Goal: Task Accomplishment & Management: Use online tool/utility

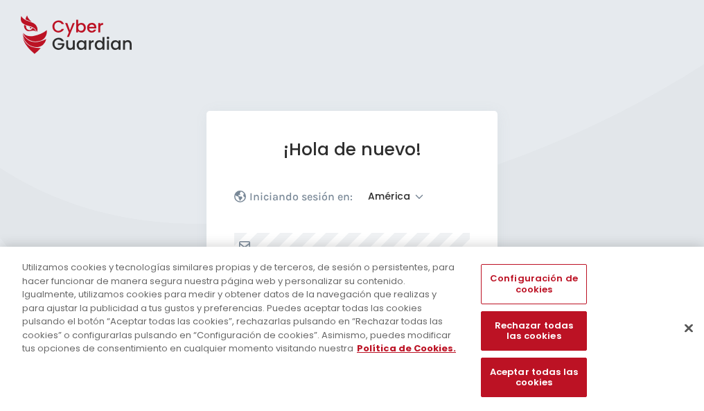
select select "América"
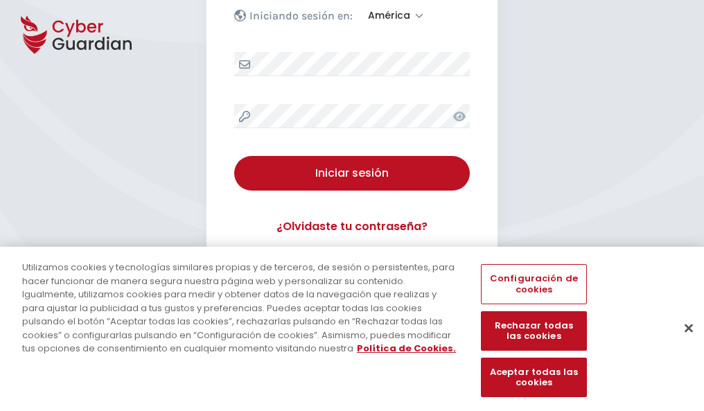
click at [682, 342] on button "Cerrar" at bounding box center [688, 327] width 30 height 30
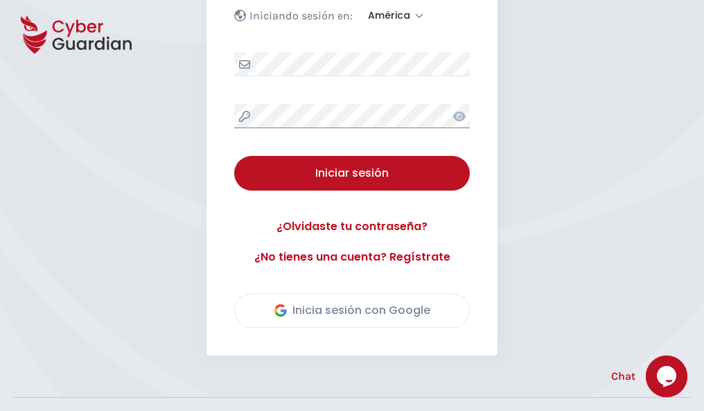
scroll to position [315, 0]
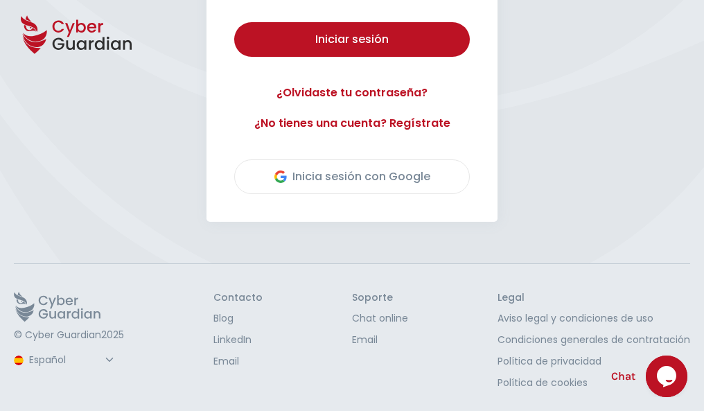
click at [234, 22] on button "Iniciar sesión" at bounding box center [352, 39] width 236 height 35
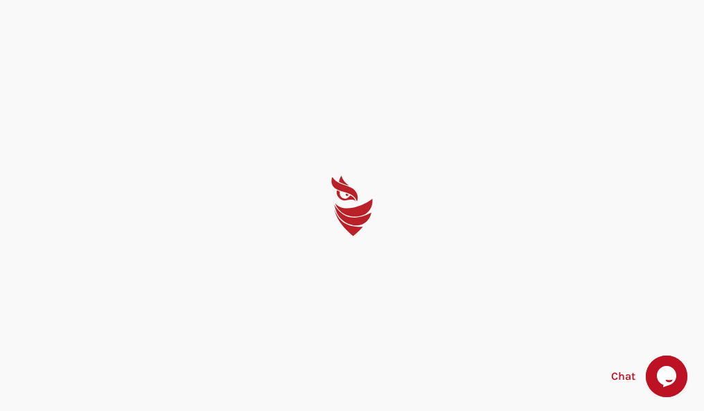
scroll to position [0, 0]
select select "English"
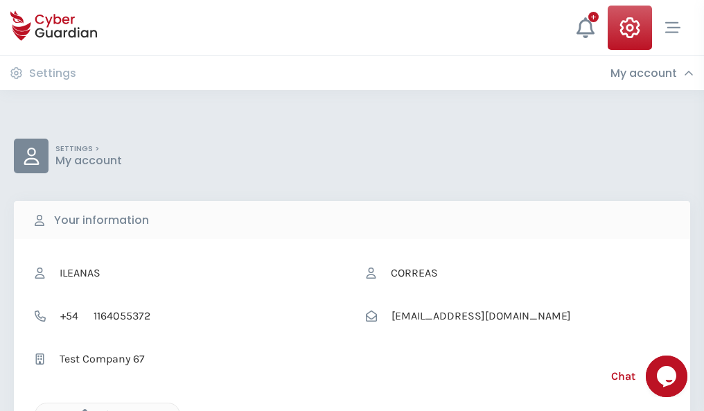
click at [81, 409] on icon "button" at bounding box center [82, 415] width 12 height 12
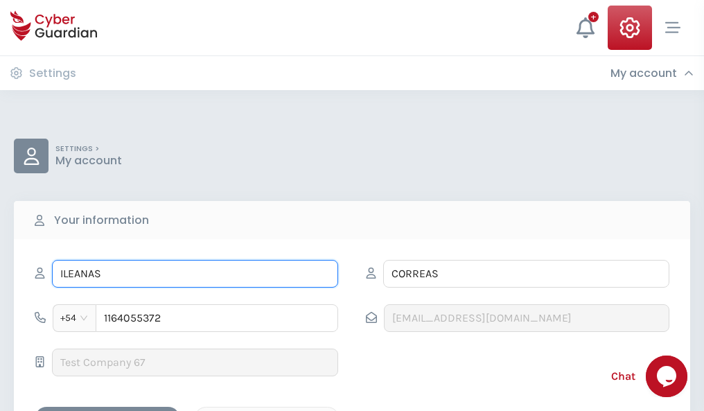
click at [195, 274] on input "ILEANAS" at bounding box center [195, 274] width 286 height 28
type input "I"
type input "Cebrián"
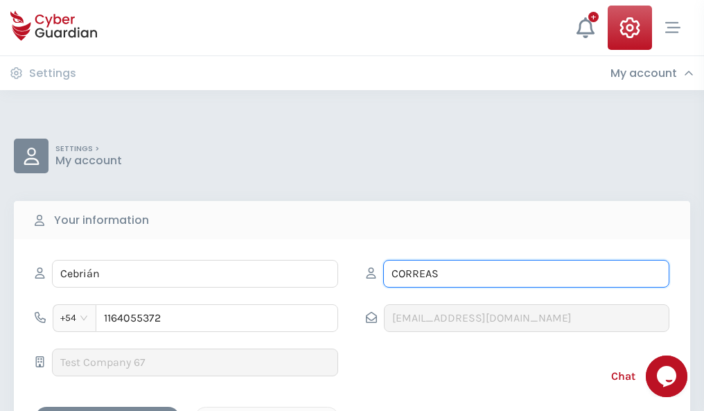
click at [526, 274] on input "CORREAS" at bounding box center [526, 274] width 286 height 28
type input "C"
type input "Reyes"
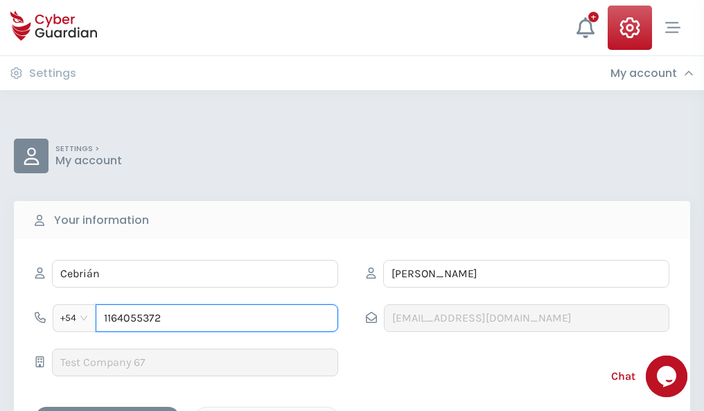
click at [217, 318] on input "1164055372" at bounding box center [217, 318] width 242 height 28
type input "1"
type input "4875593946"
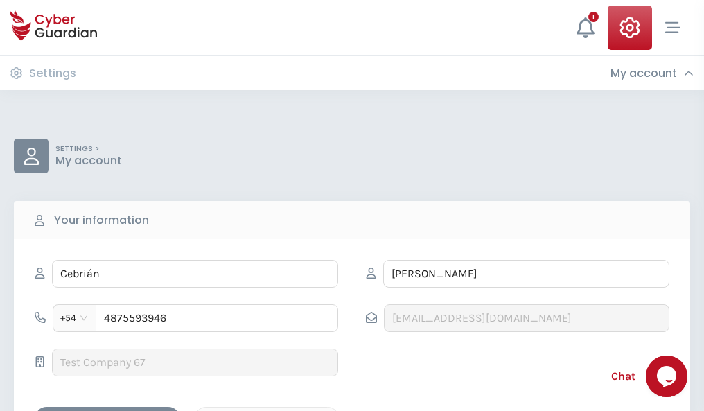
click at [267, 410] on div "Cancel" at bounding box center [266, 418] width 123 height 17
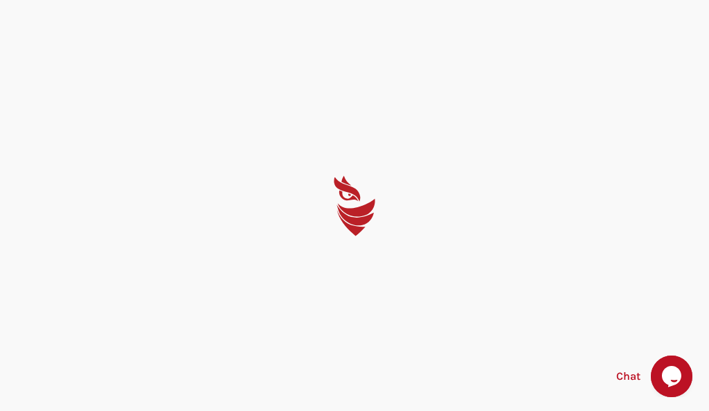
select select "English"
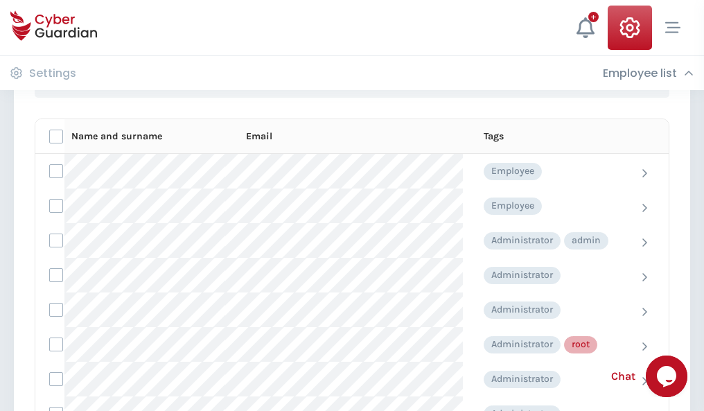
scroll to position [697, 0]
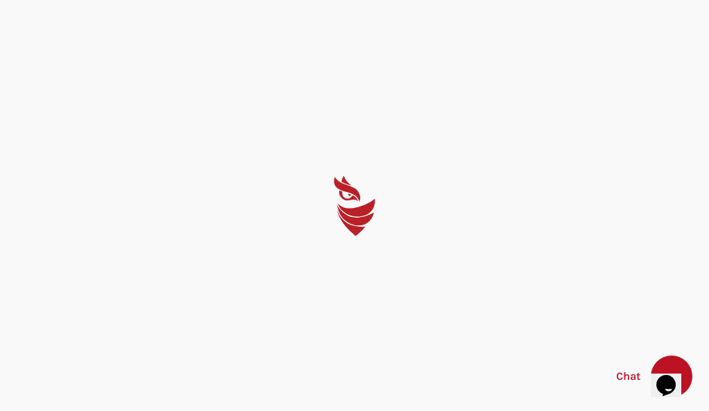
select select "English"
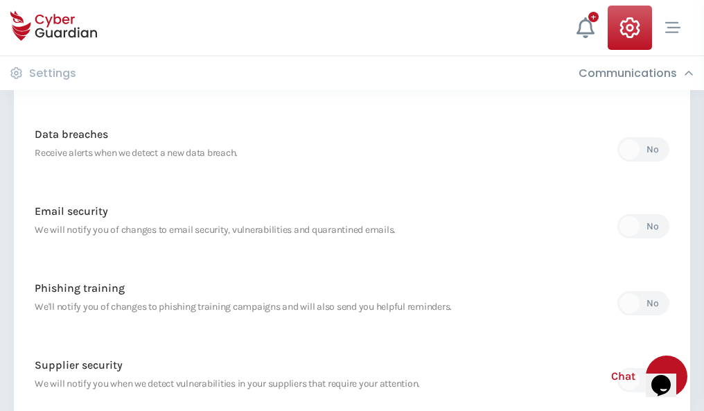
scroll to position [729, 0]
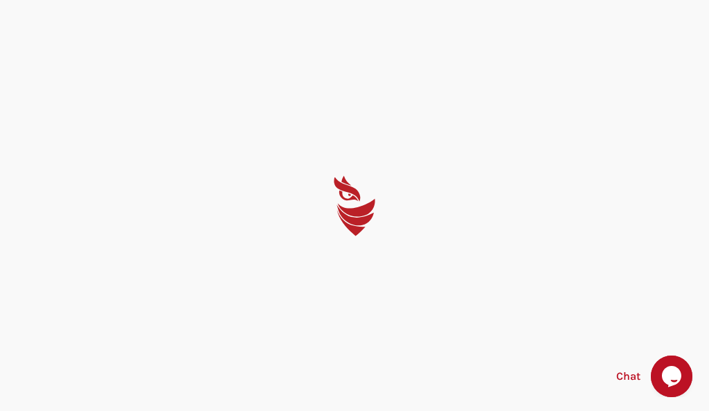
select select "English"
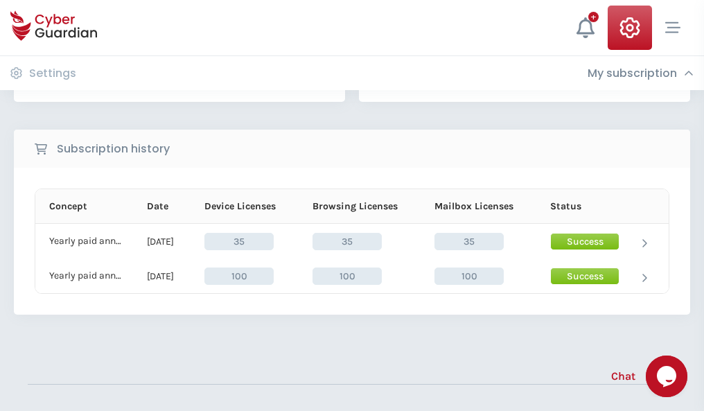
scroll to position [386, 0]
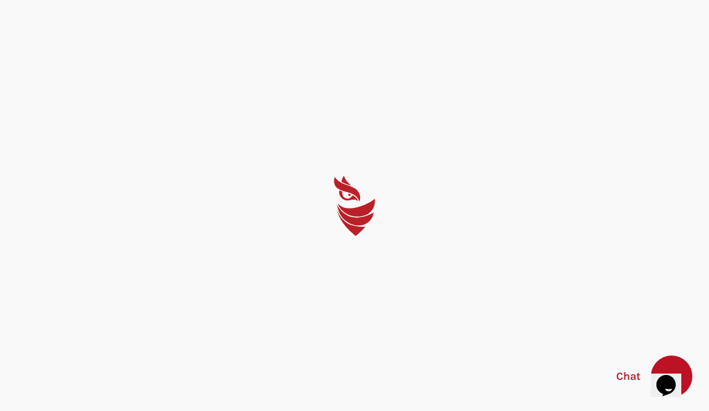
select select "English"
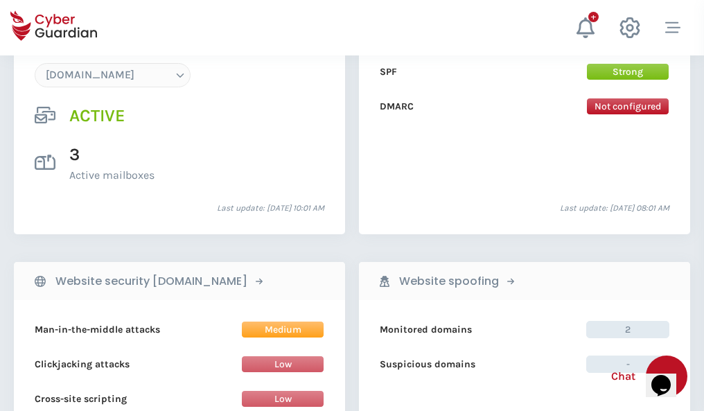
scroll to position [1476, 0]
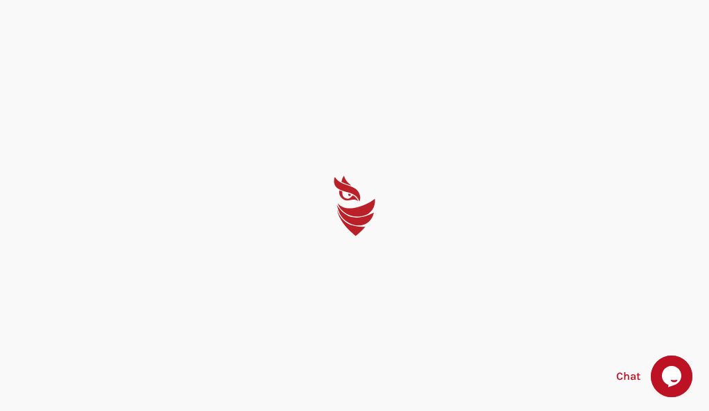
select select "English"
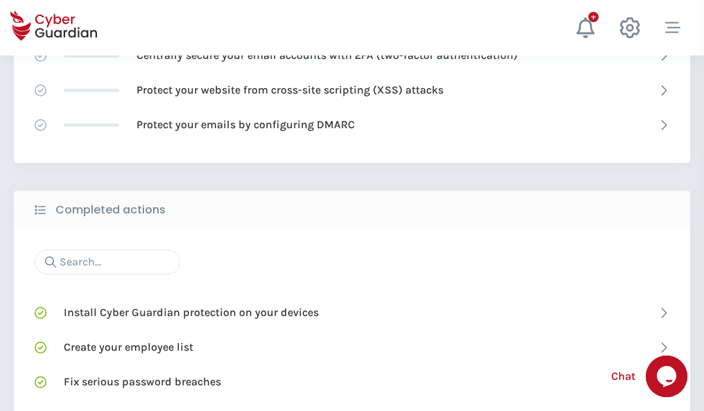
scroll to position [923, 0]
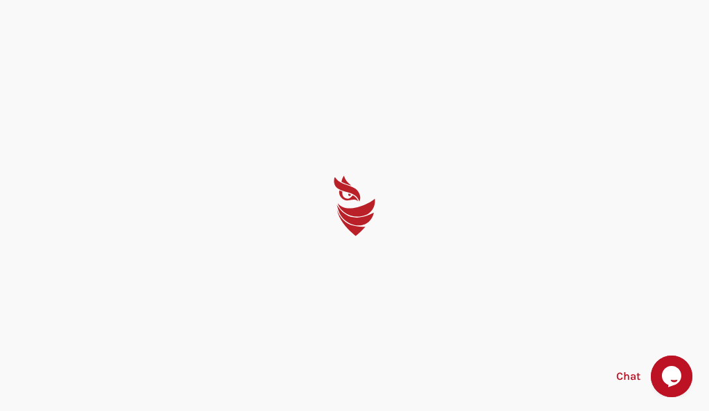
select select "English"
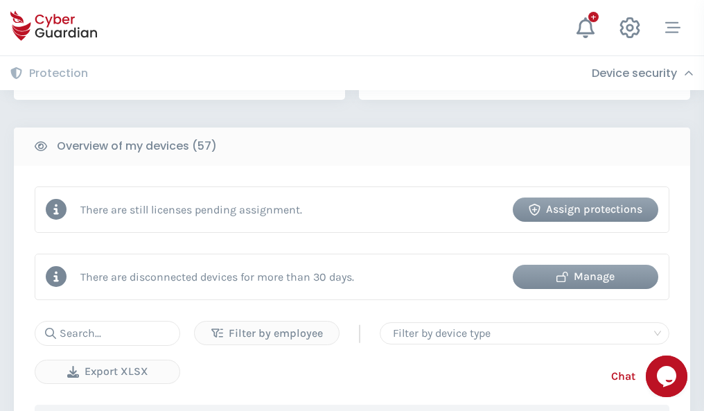
scroll to position [1343, 0]
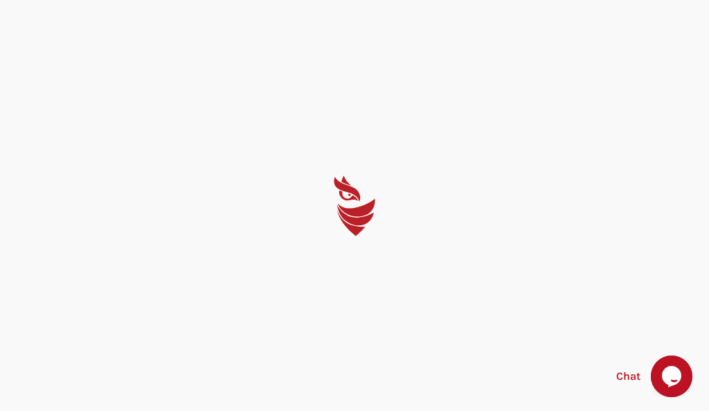
select select "English"
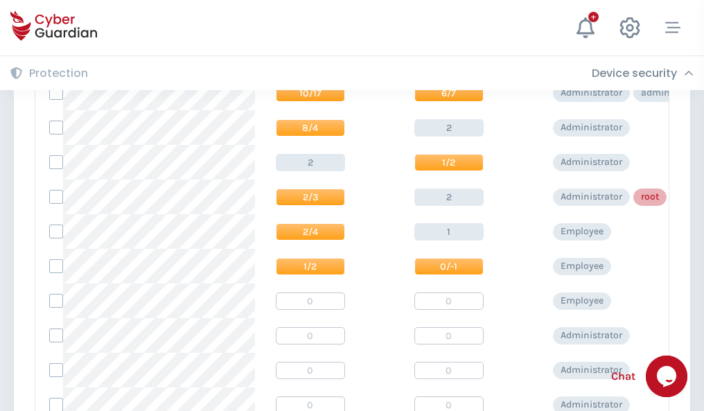
scroll to position [698, 0]
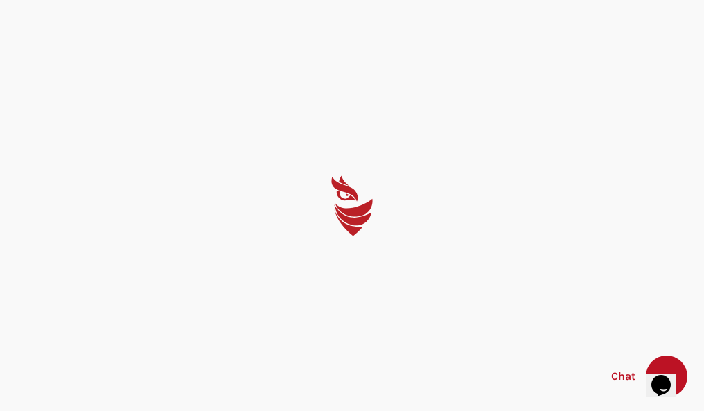
select select "English"
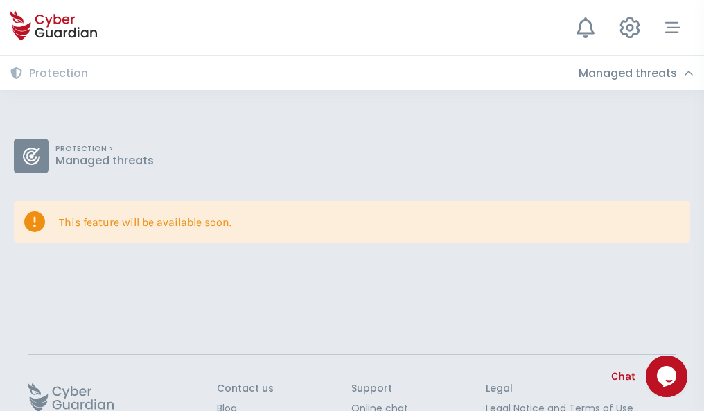
scroll to position [90, 0]
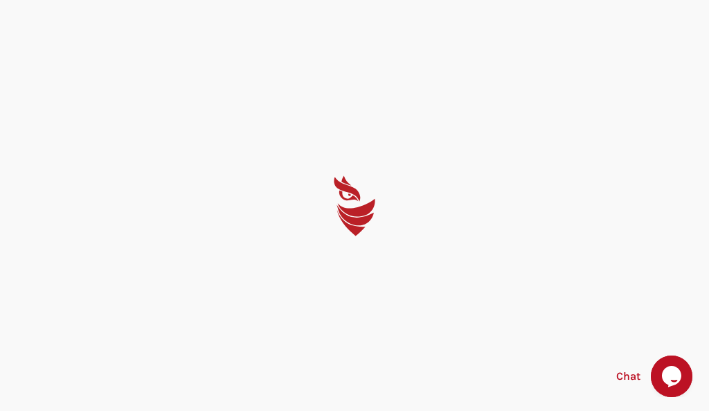
select select "English"
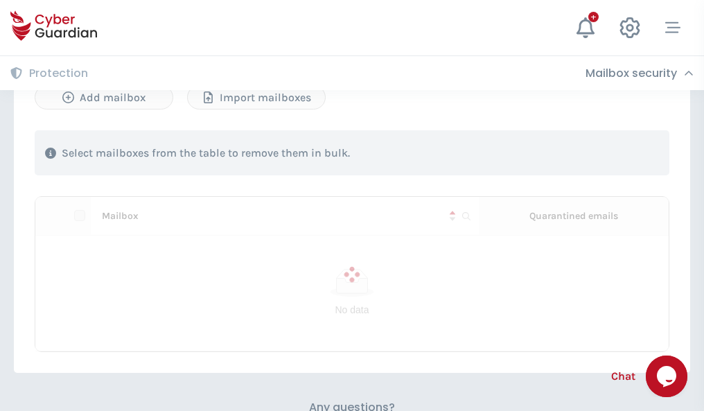
scroll to position [593, 0]
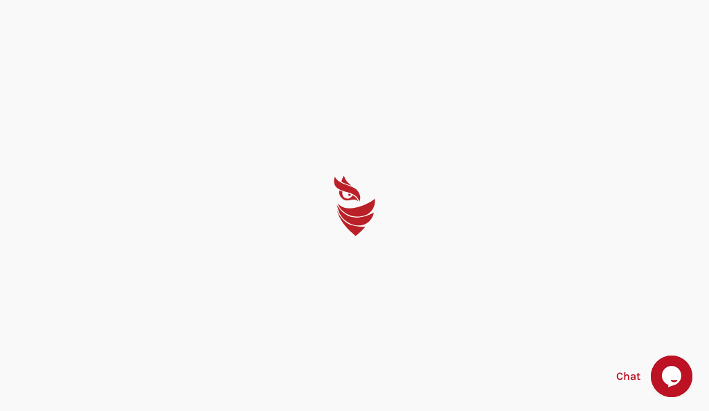
select select "English"
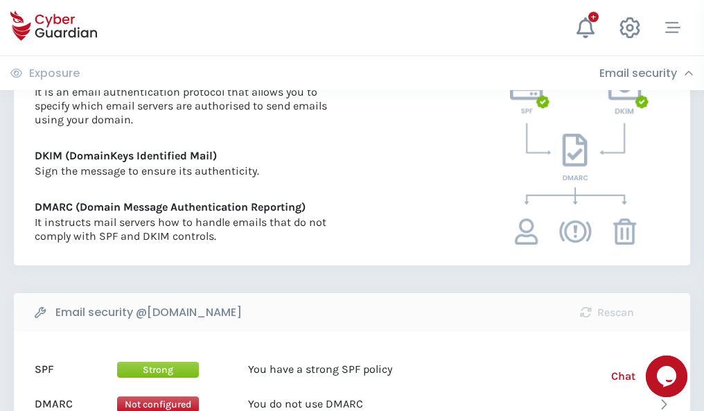
scroll to position [747, 0]
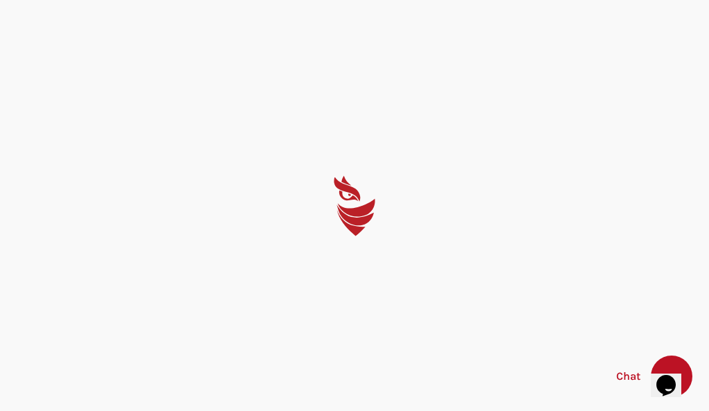
select select "English"
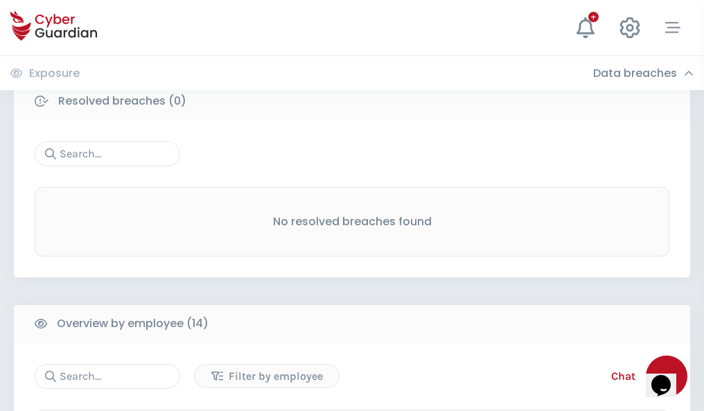
scroll to position [1251, 0]
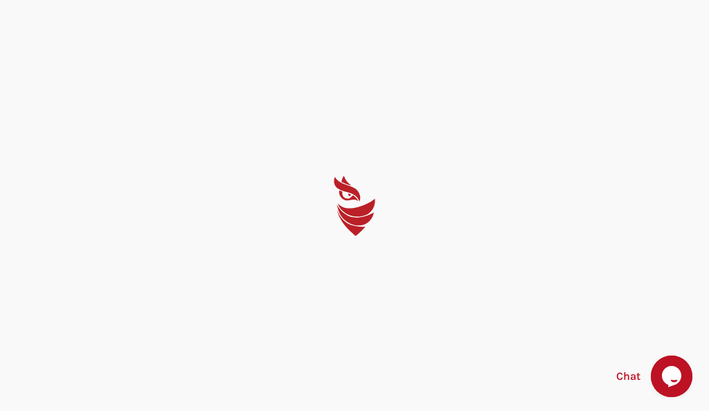
select select "English"
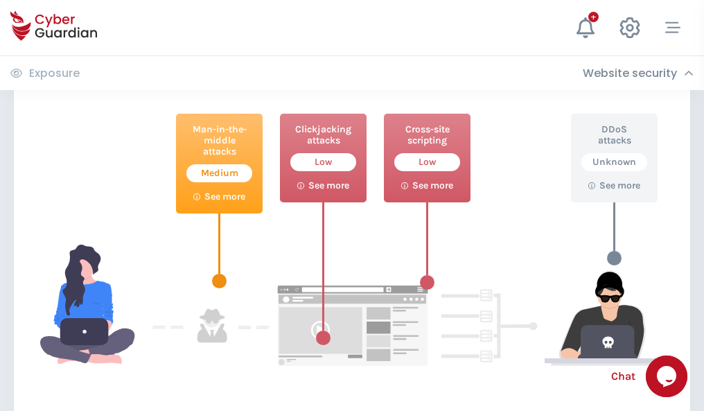
scroll to position [754, 0]
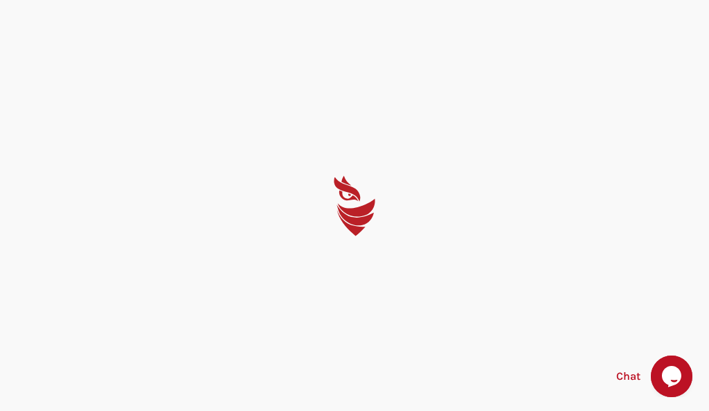
select select "English"
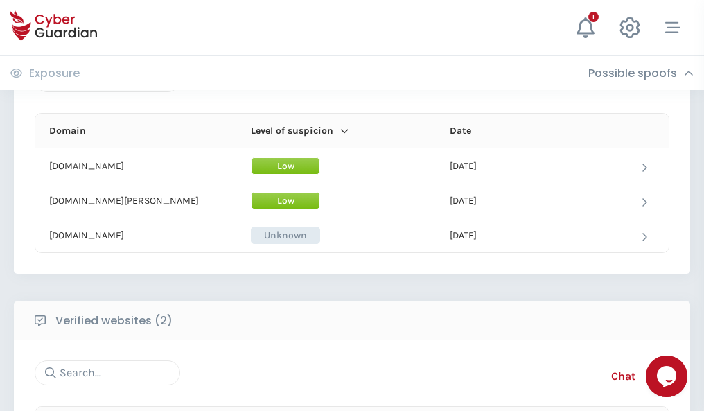
scroll to position [831, 0]
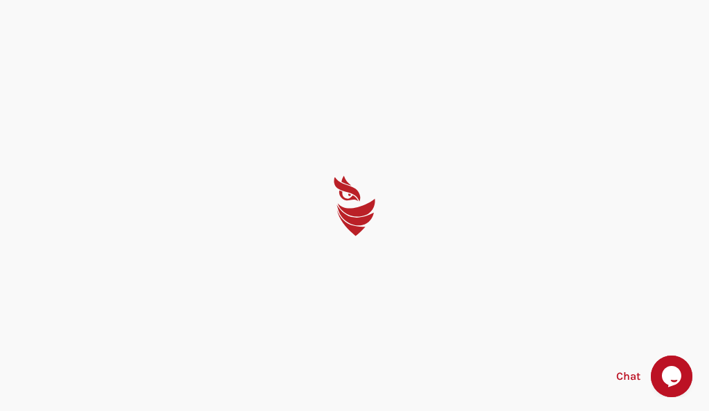
select select "English"
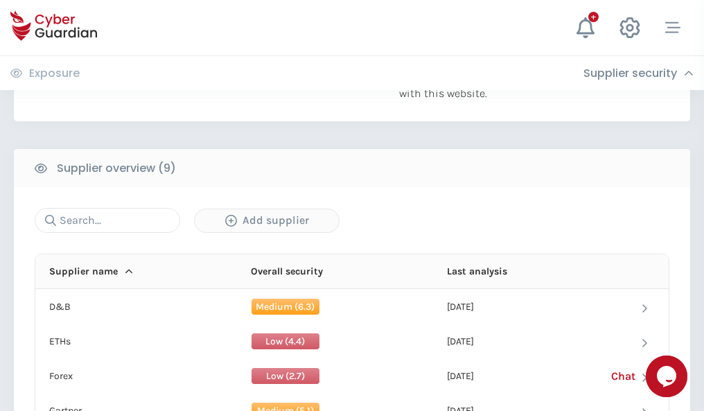
scroll to position [966, 0]
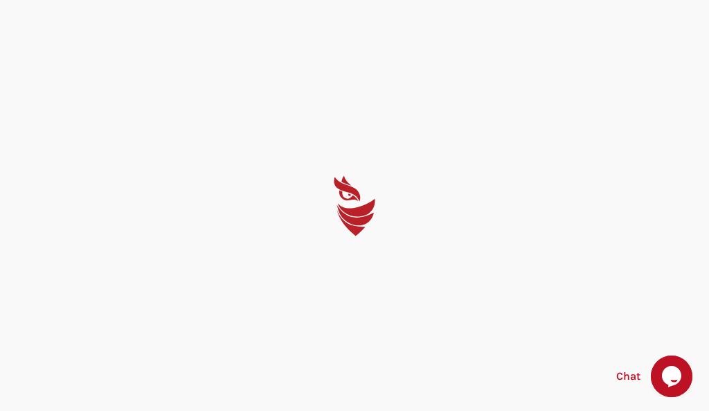
select select "English"
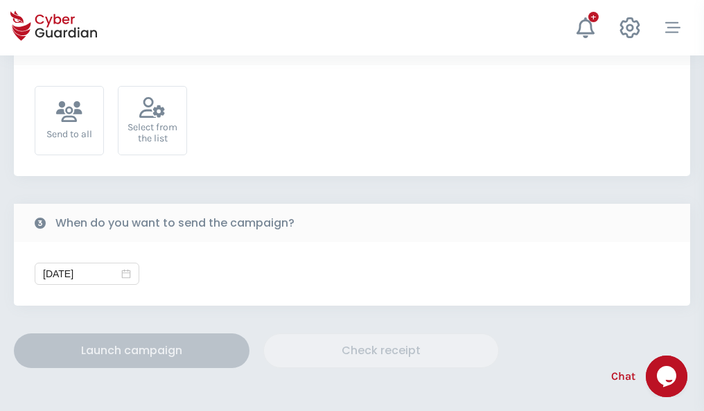
scroll to position [507, 0]
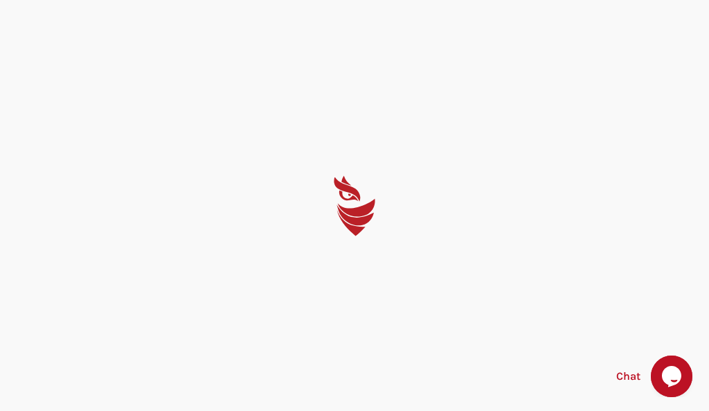
select select "English"
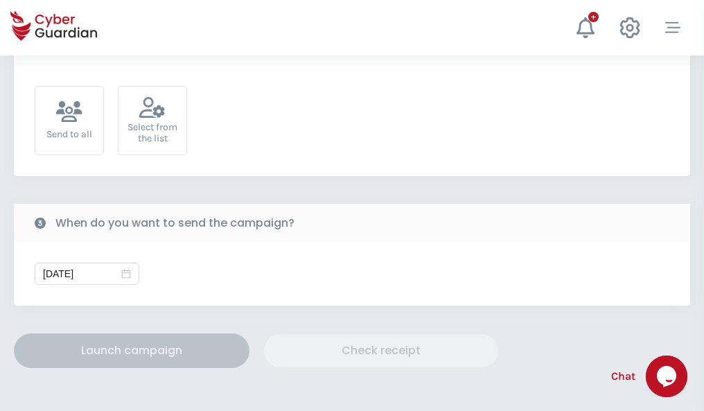
scroll to position [507, 0]
